Goal: Task Accomplishment & Management: Manage account settings

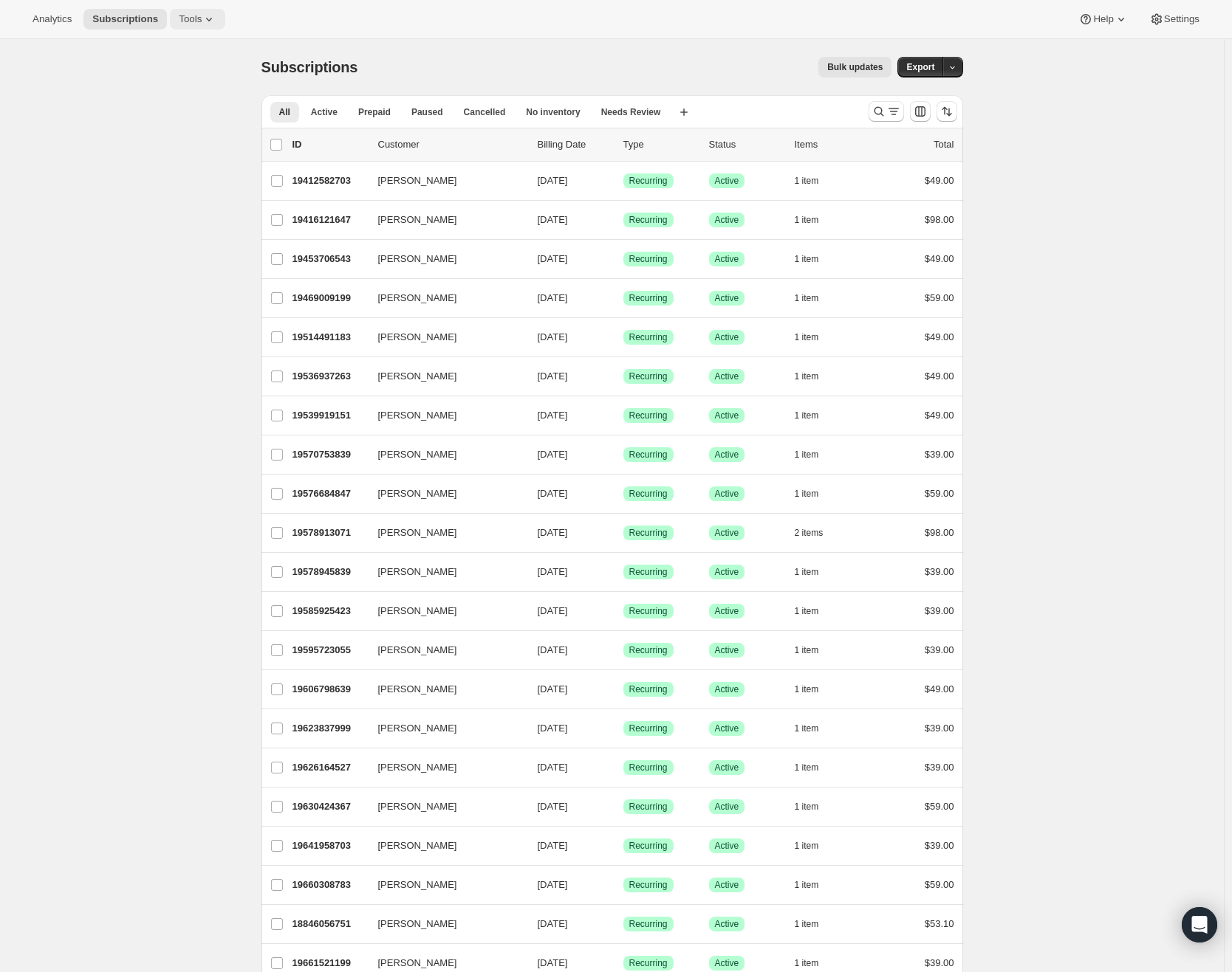
click at [194, 21] on span "Tools" at bounding box center [190, 19] width 23 height 12
click at [209, 50] on span "Subscription Plans" at bounding box center [183, 50] width 80 height 11
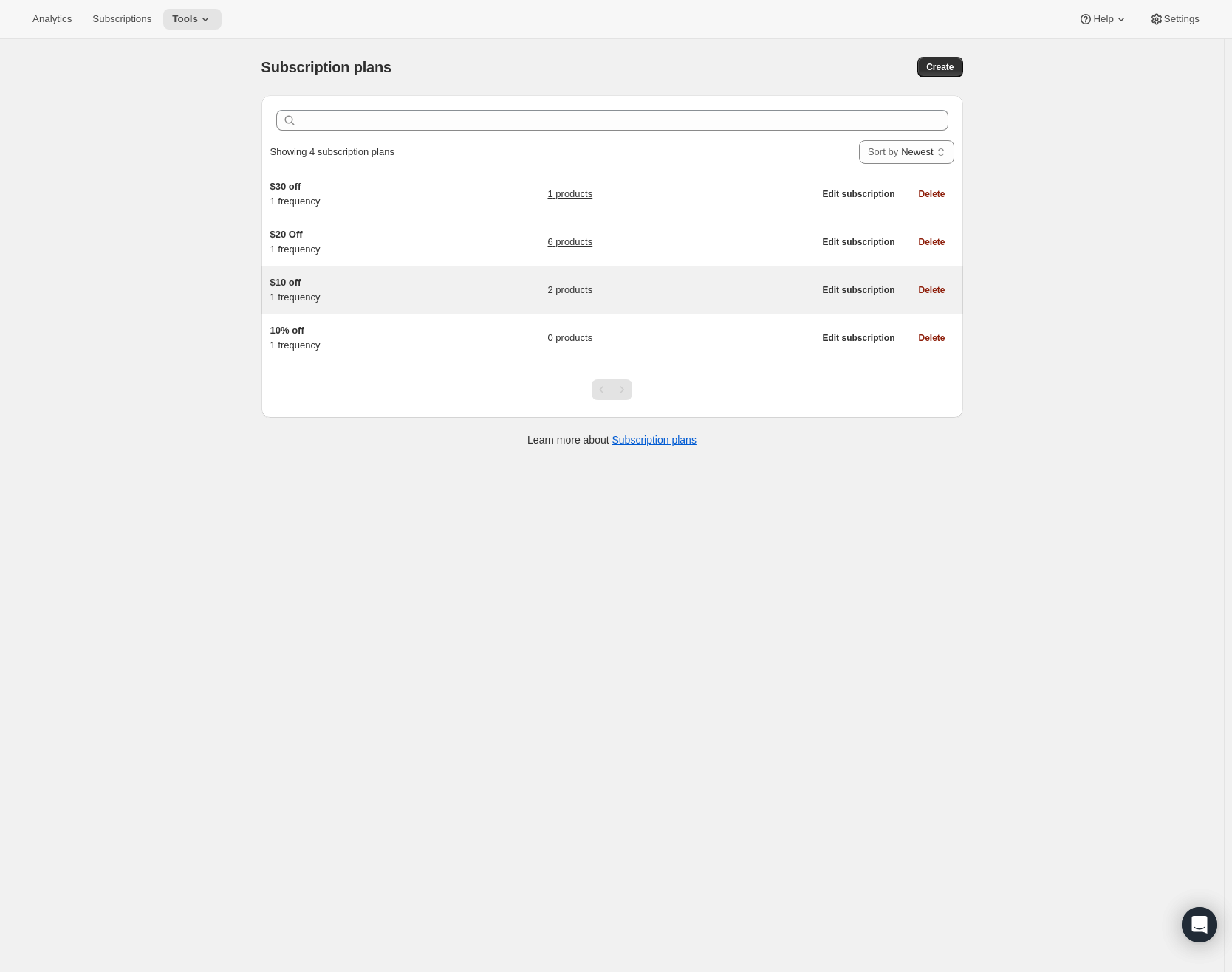
click at [390, 293] on div "$10 off 1 frequency" at bounding box center [362, 290] width 184 height 30
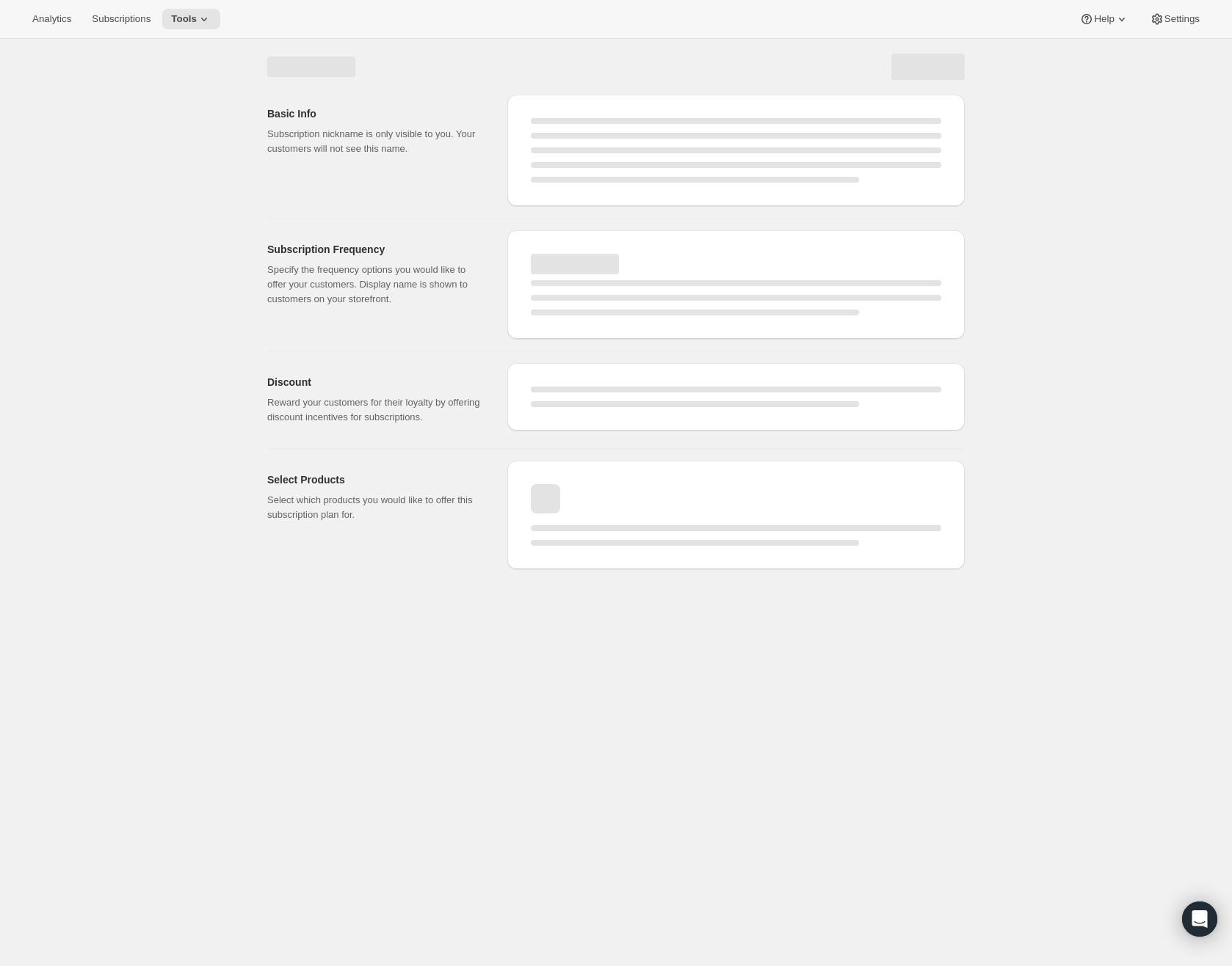
select select "WEEK"
select select "MONTH"
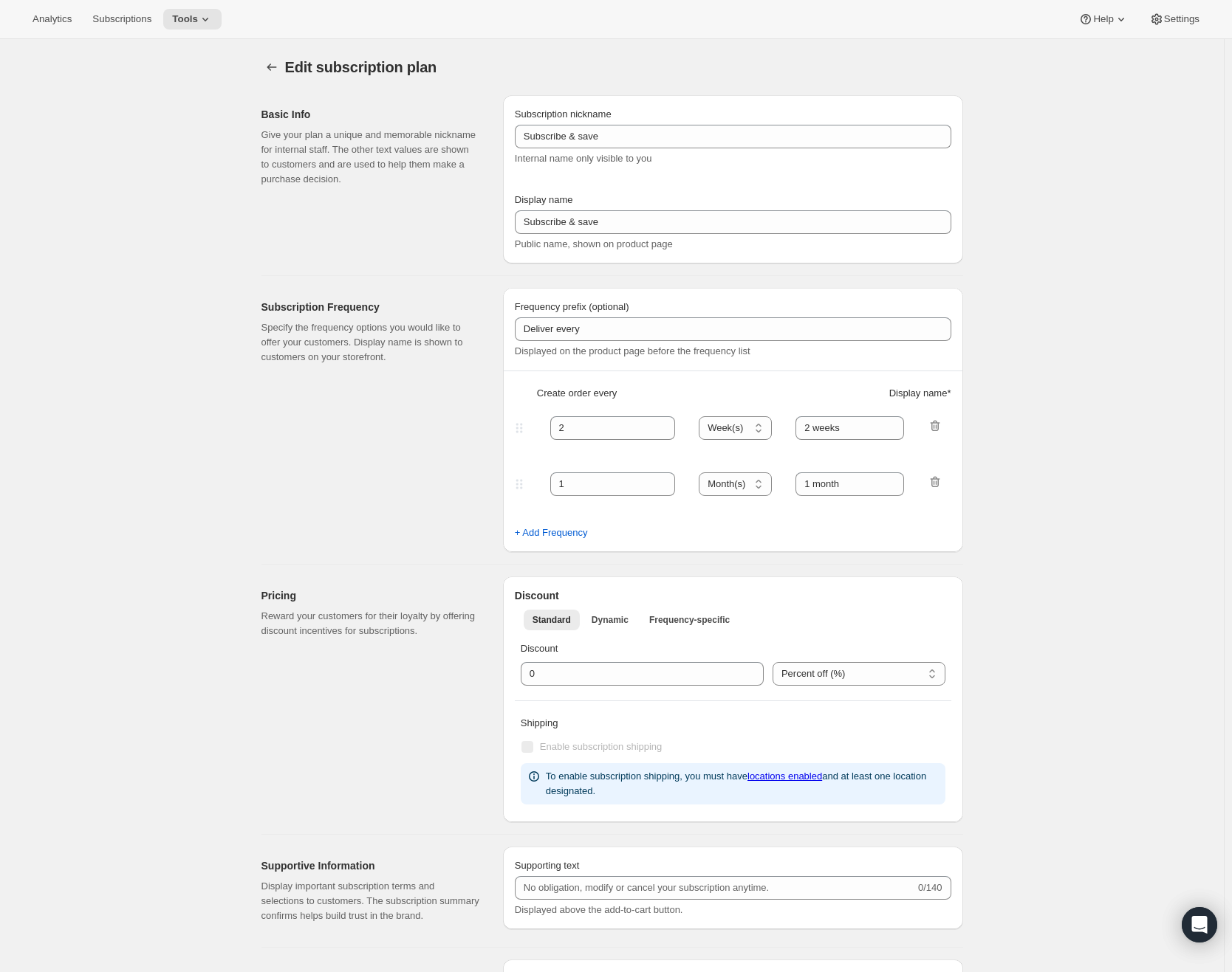
type input "$10 off"
type input "Monthly Subscription"
type input "1"
select select "MONTH"
type input "1 month"
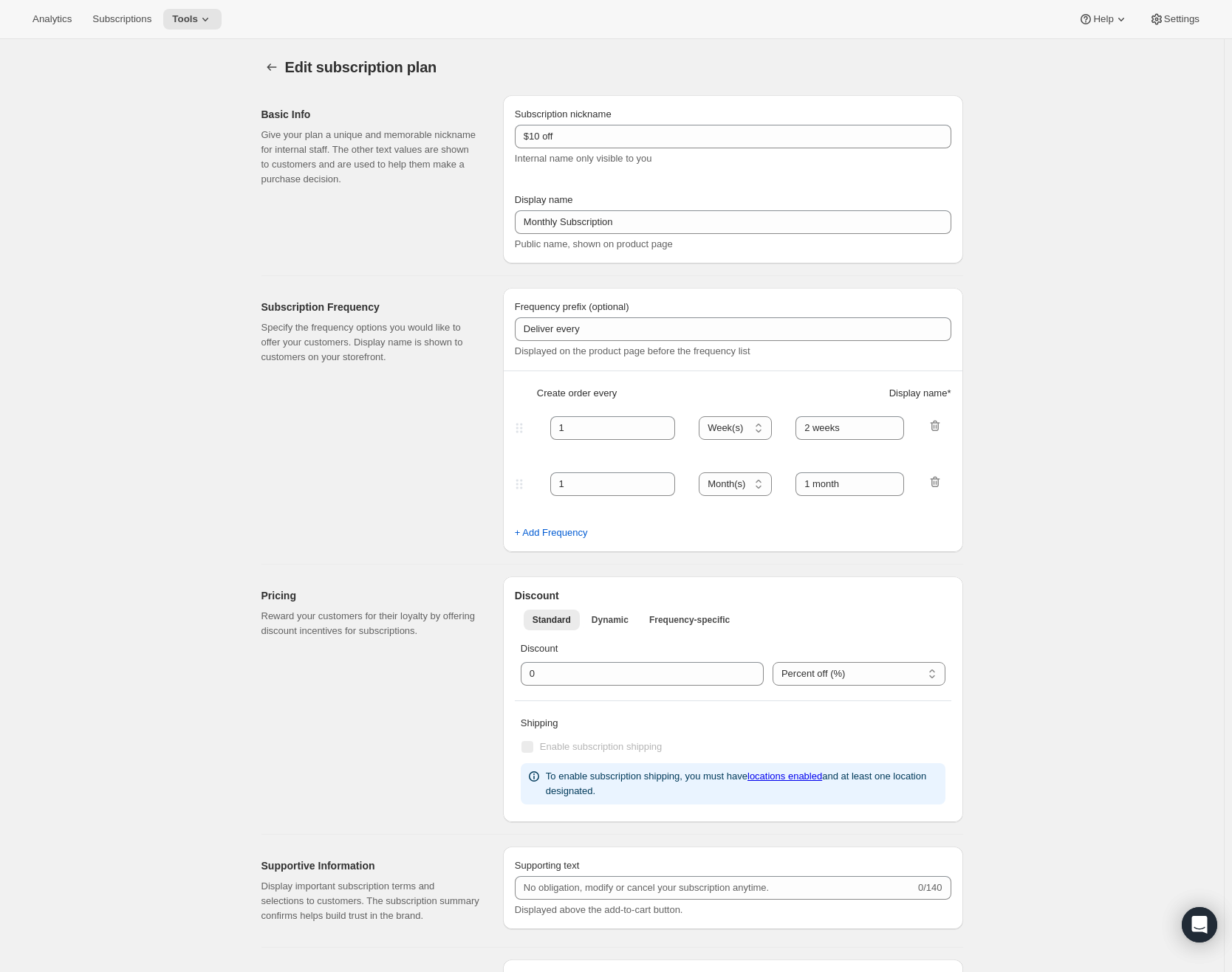
type input "10.0"
select select "FIXED_AMOUNT"
type input "Save <strong>$10</strong>"
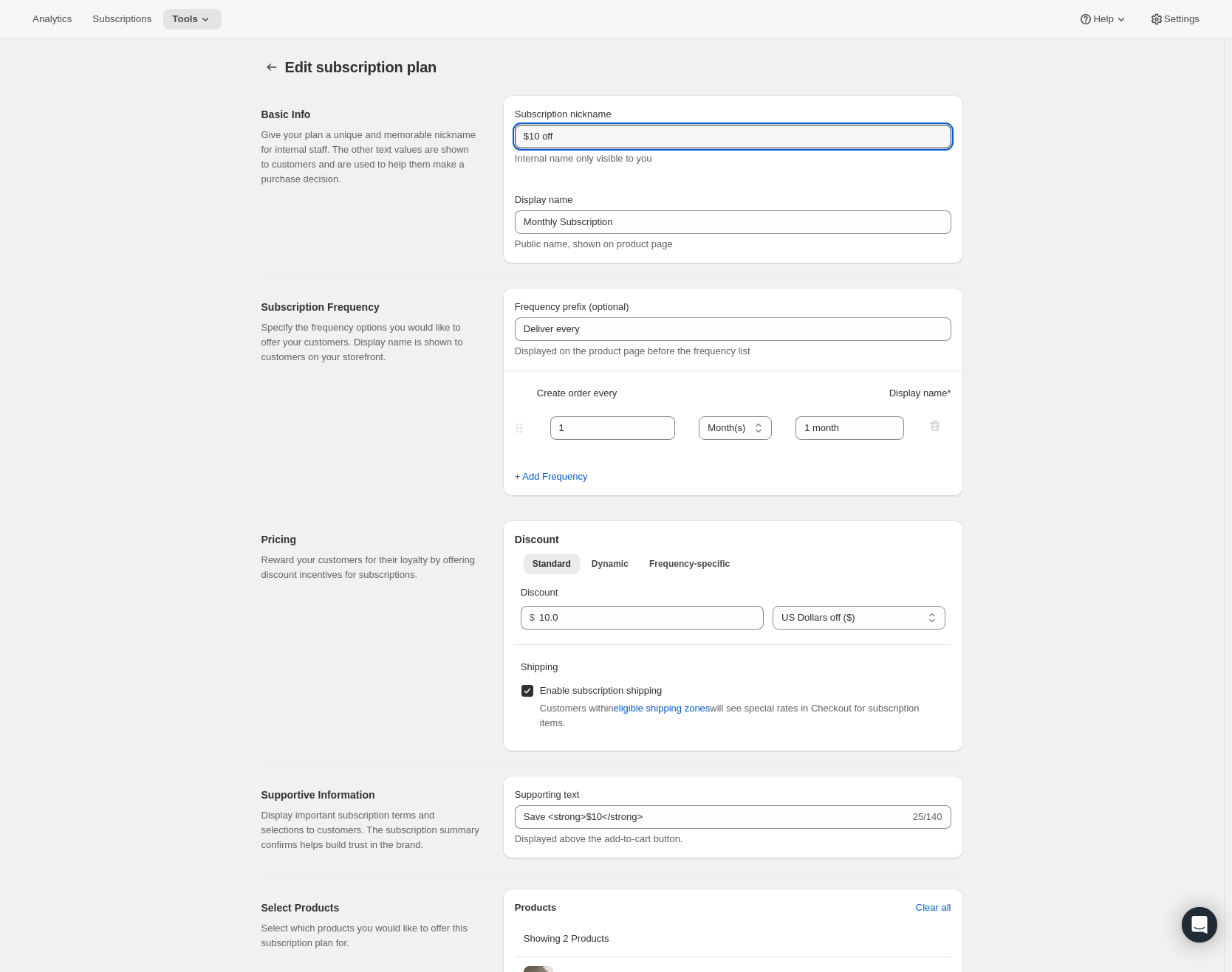
drag, startPoint x: 566, startPoint y: 136, endPoint x: 481, endPoint y: 138, distance: 85.0
click at [478, 136] on div "Basic Info Give your plan a unique and memorable nickname for internal staff. T…" at bounding box center [606, 174] width 714 height 180
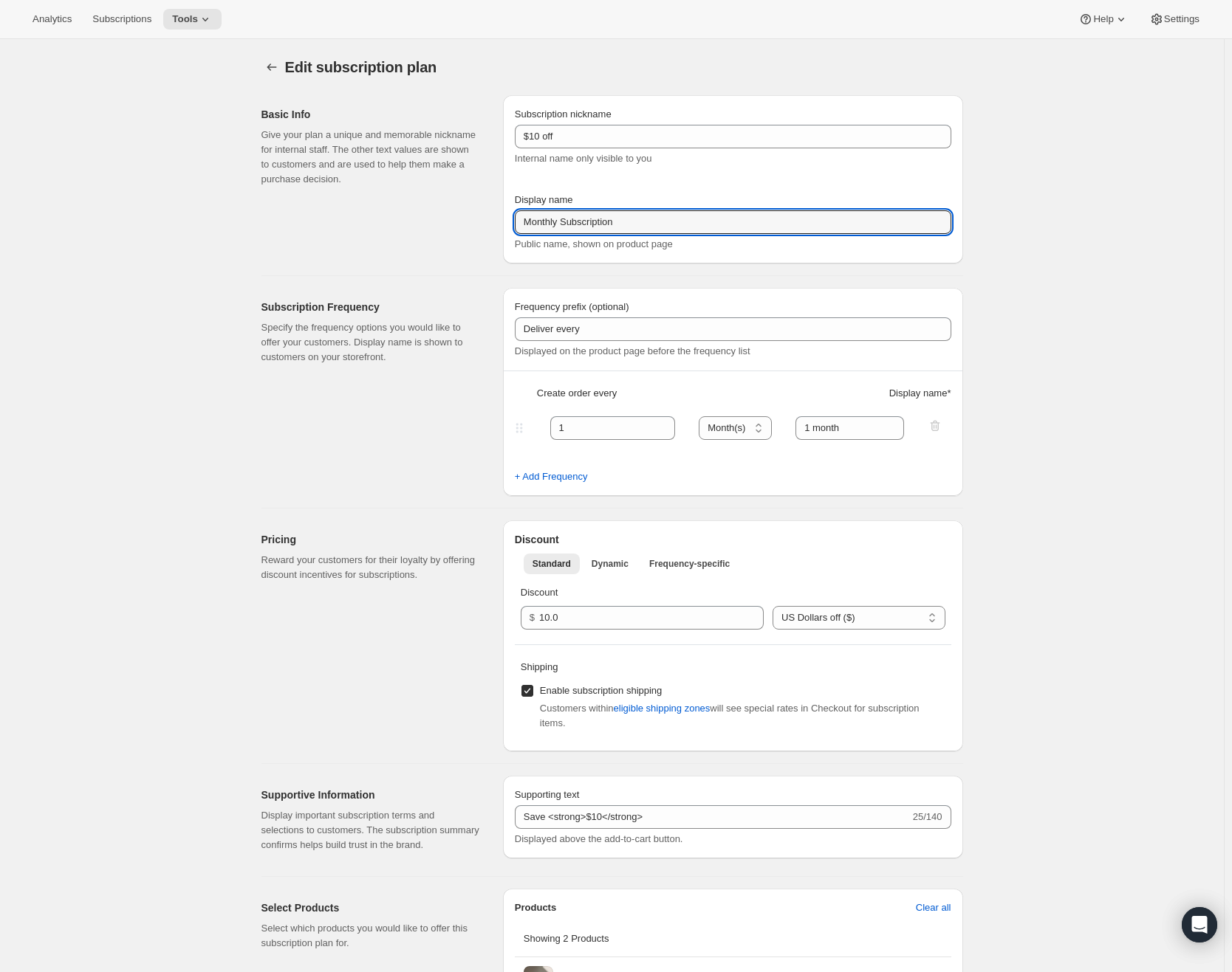
drag, startPoint x: 633, startPoint y: 222, endPoint x: 275, endPoint y: 224, distance: 358.0
click at [257, 214] on div "Basic Info Give your plan a unique and memorable nickname for internal staff. T…" at bounding box center [606, 174] width 714 height 180
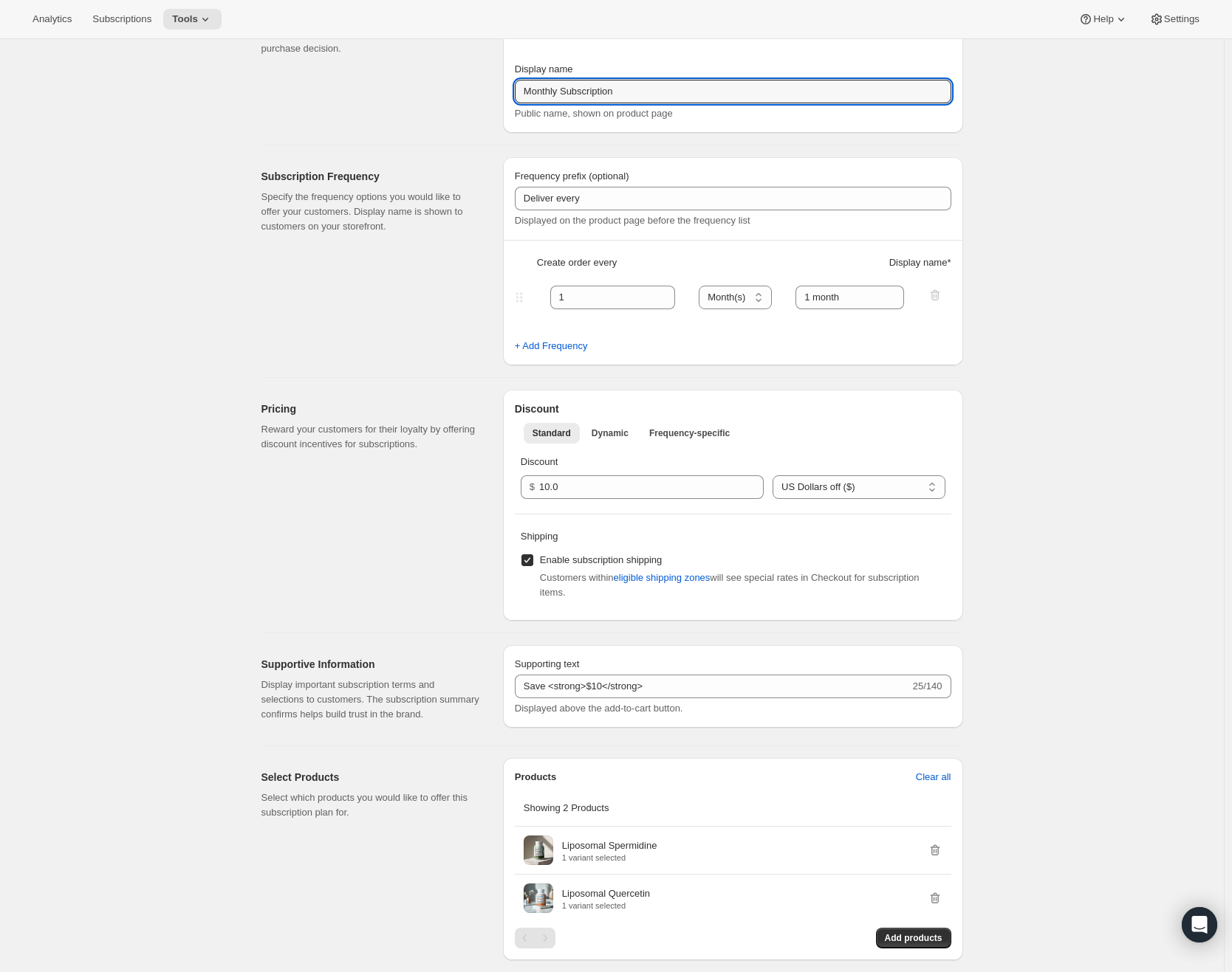
scroll to position [148, 0]
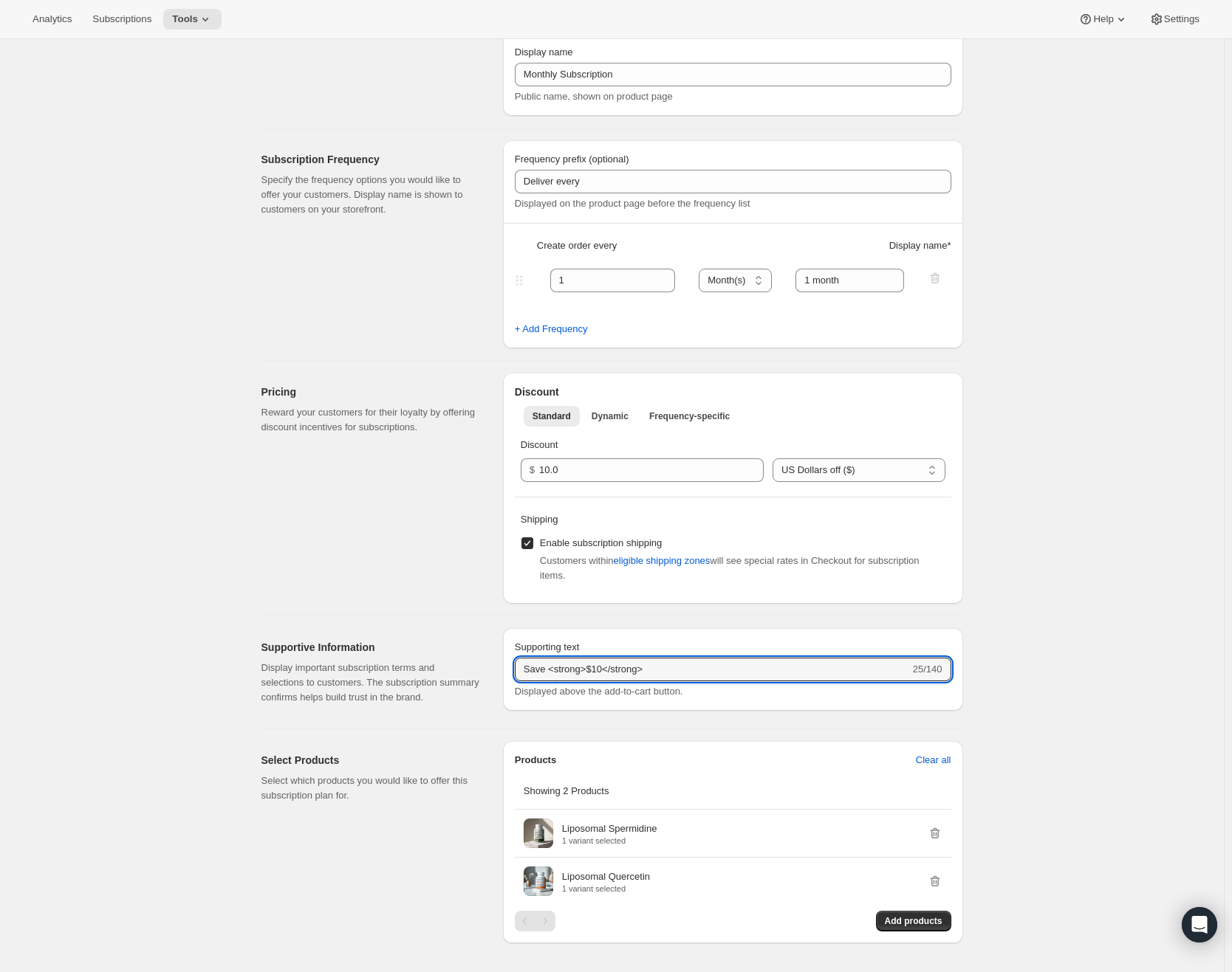
drag, startPoint x: 662, startPoint y: 672, endPoint x: 398, endPoint y: 677, distance: 264.0
click at [398, 677] on div "Supportive Information Display important subscription terms and selections to c…" at bounding box center [606, 666] width 714 height 100
